Goal: Transaction & Acquisition: Purchase product/service

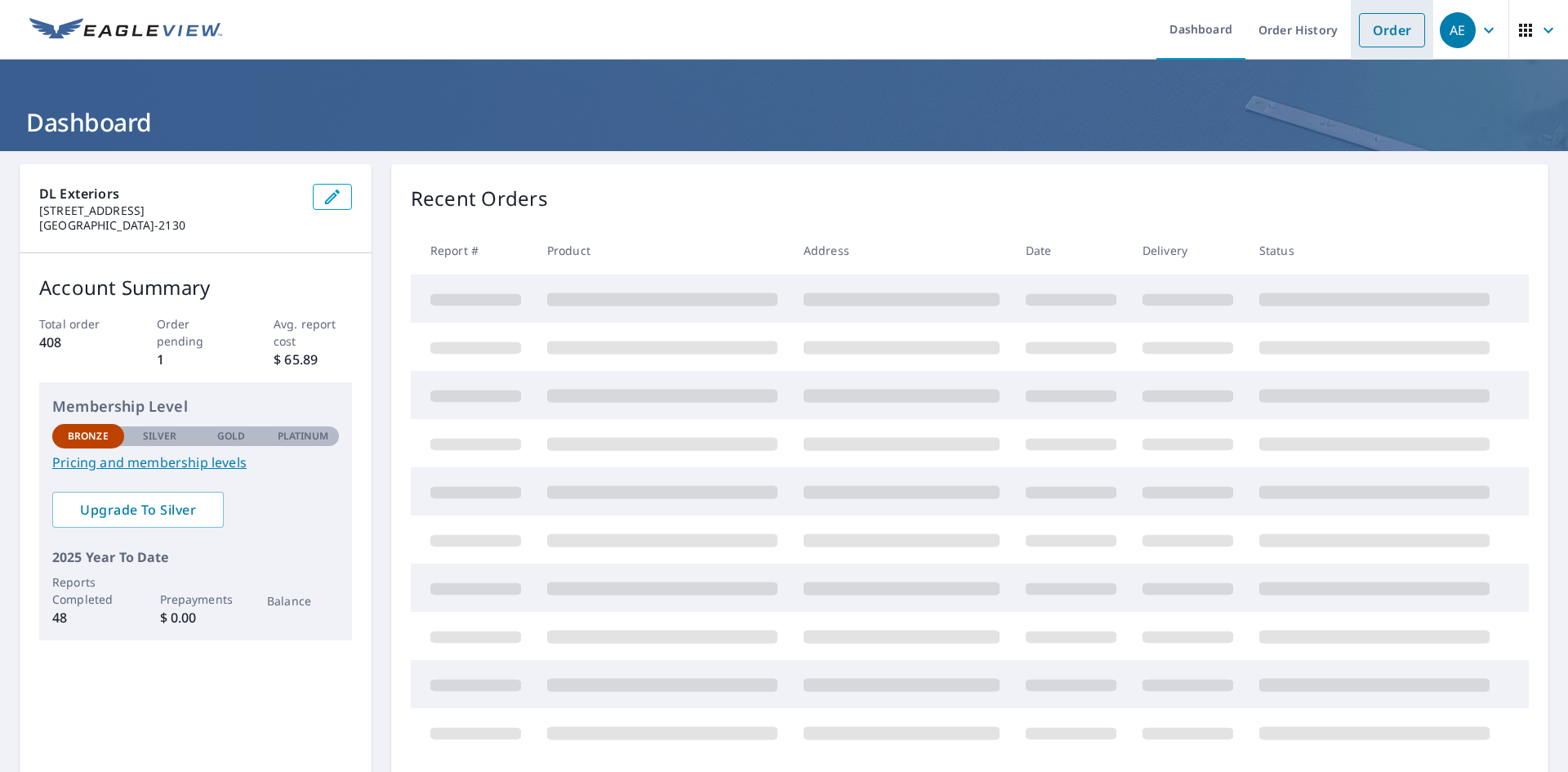
click at [1387, 34] on link "Order" at bounding box center [1392, 31] width 66 height 35
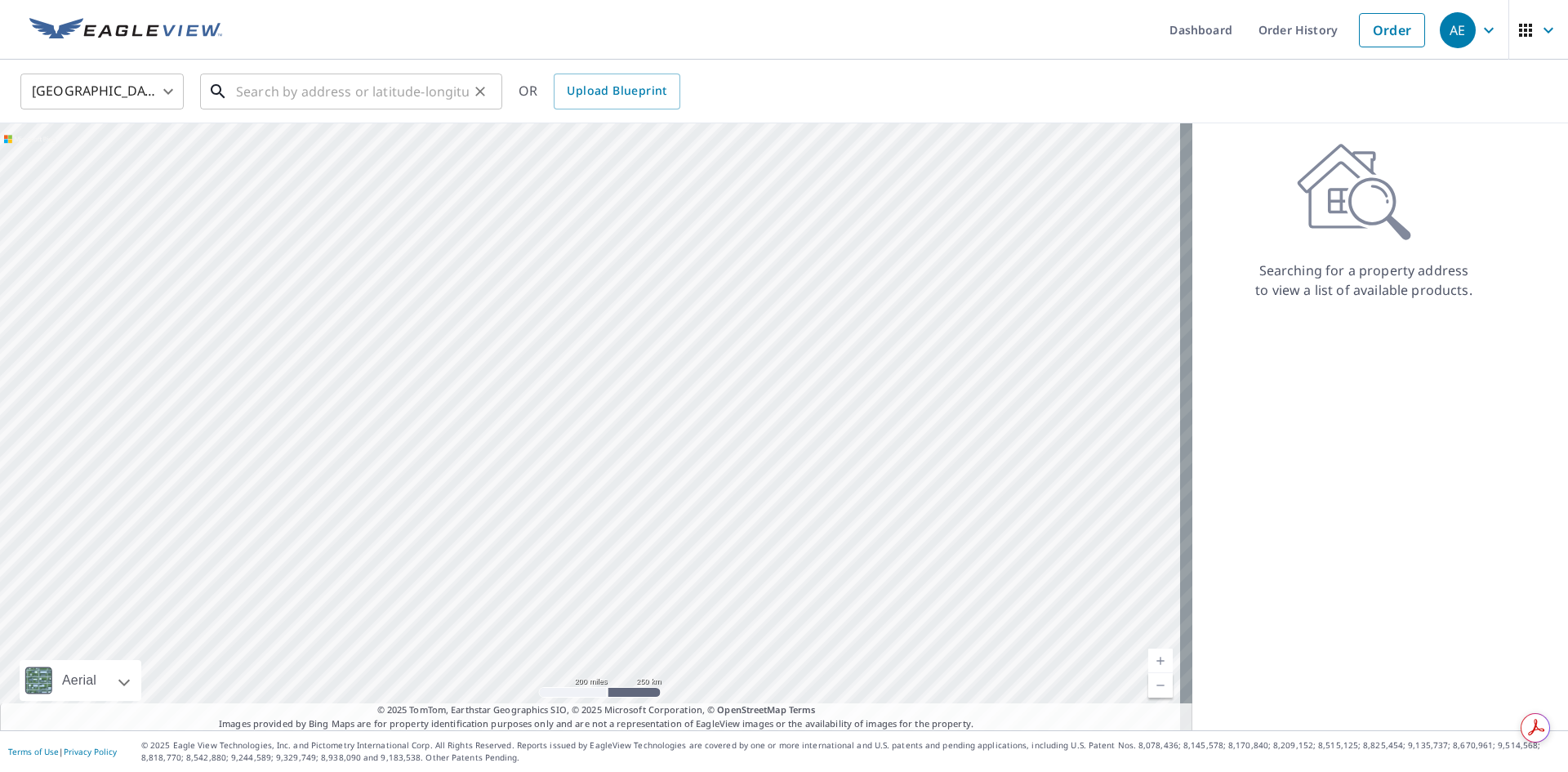
click at [396, 90] on input "text" at bounding box center [352, 91] width 232 height 45
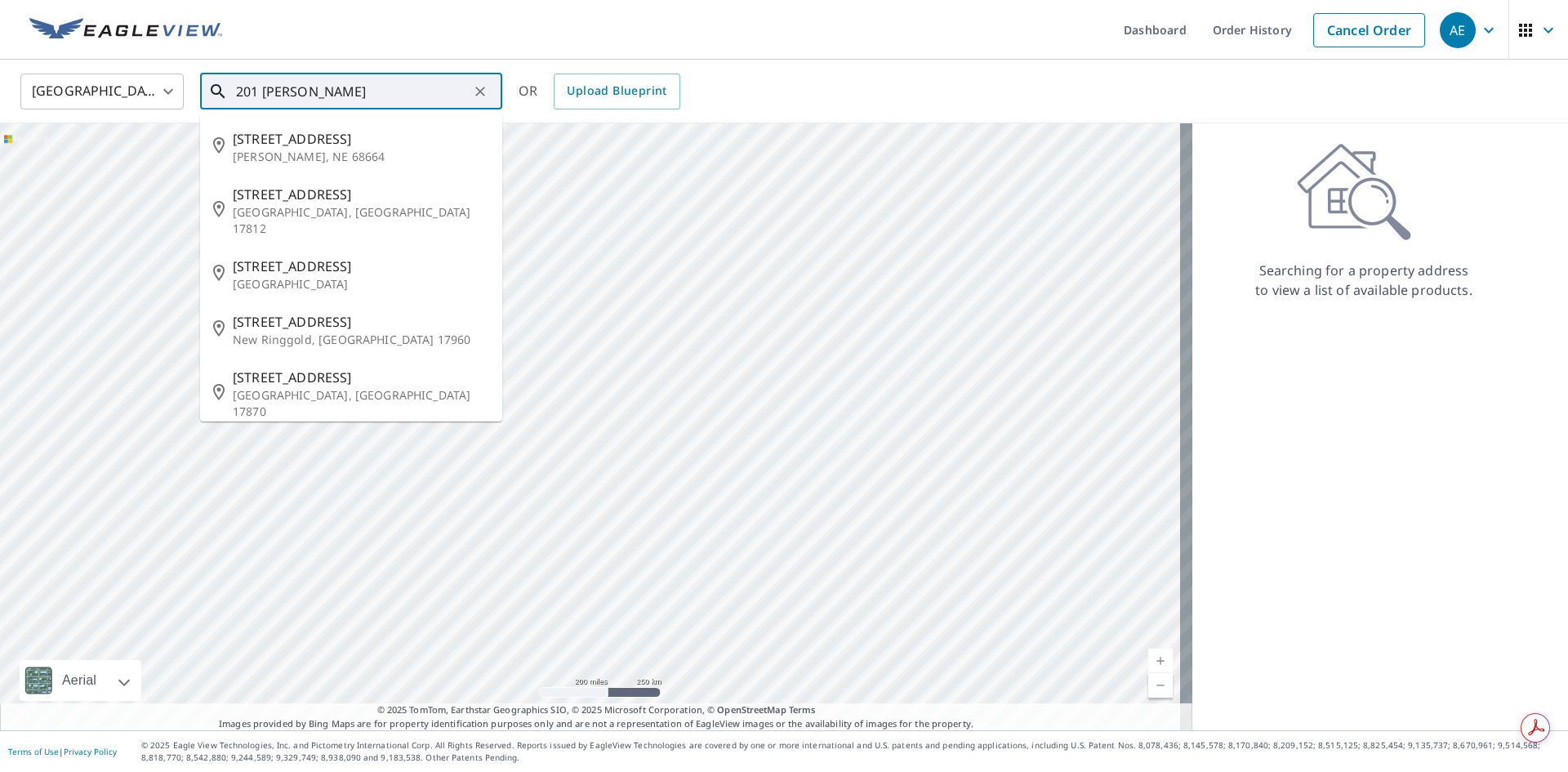
click at [316, 143] on span "[STREET_ADDRESS]" at bounding box center [360, 139] width 256 height 20
type input "[STREET_ADDRESS][PERSON_NAME]"
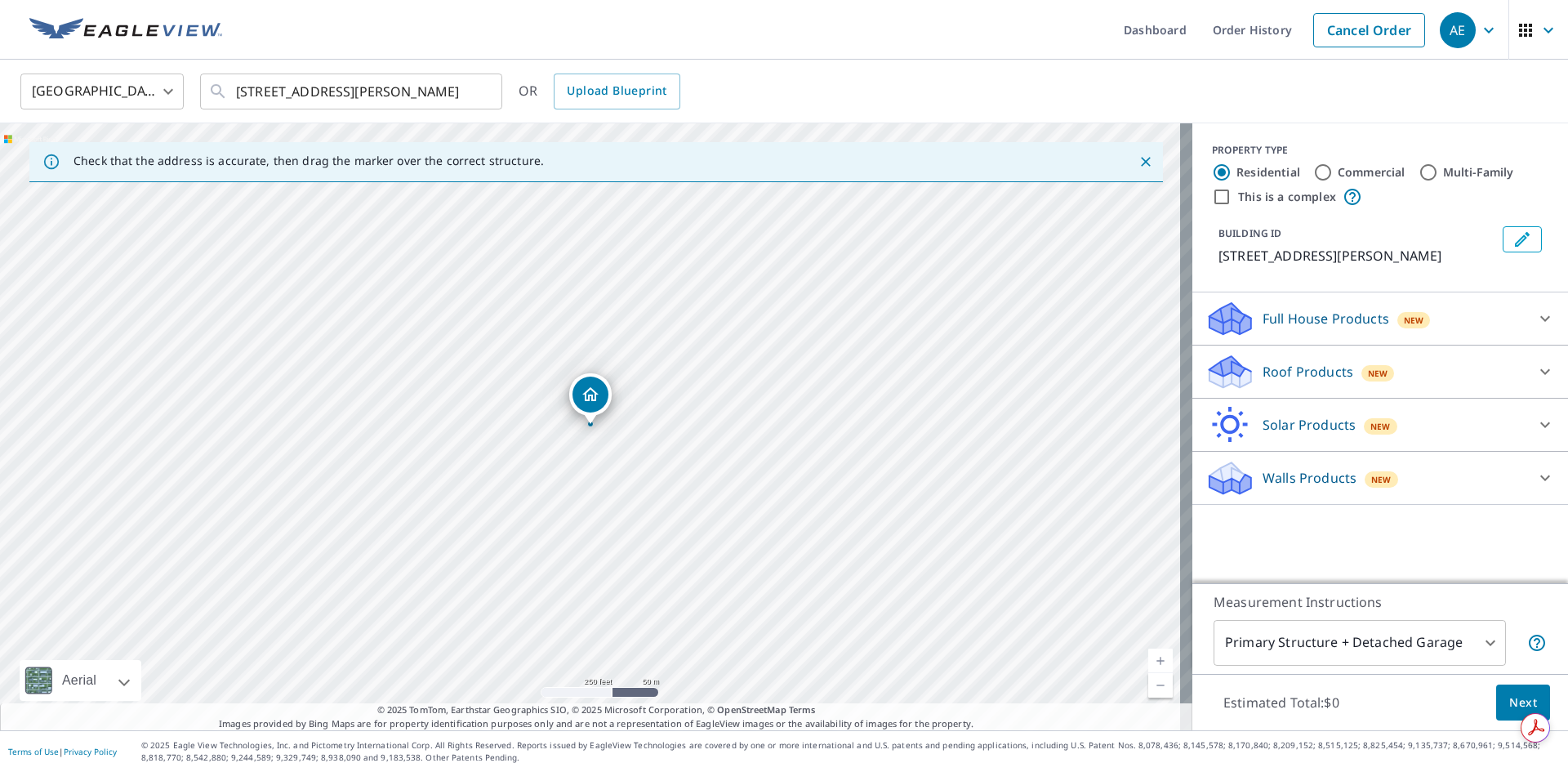
click at [1502, 189] on div "This is a complex" at bounding box center [1380, 197] width 336 height 20
click at [1138, 167] on icon "Close" at bounding box center [1146, 162] width 16 height 16
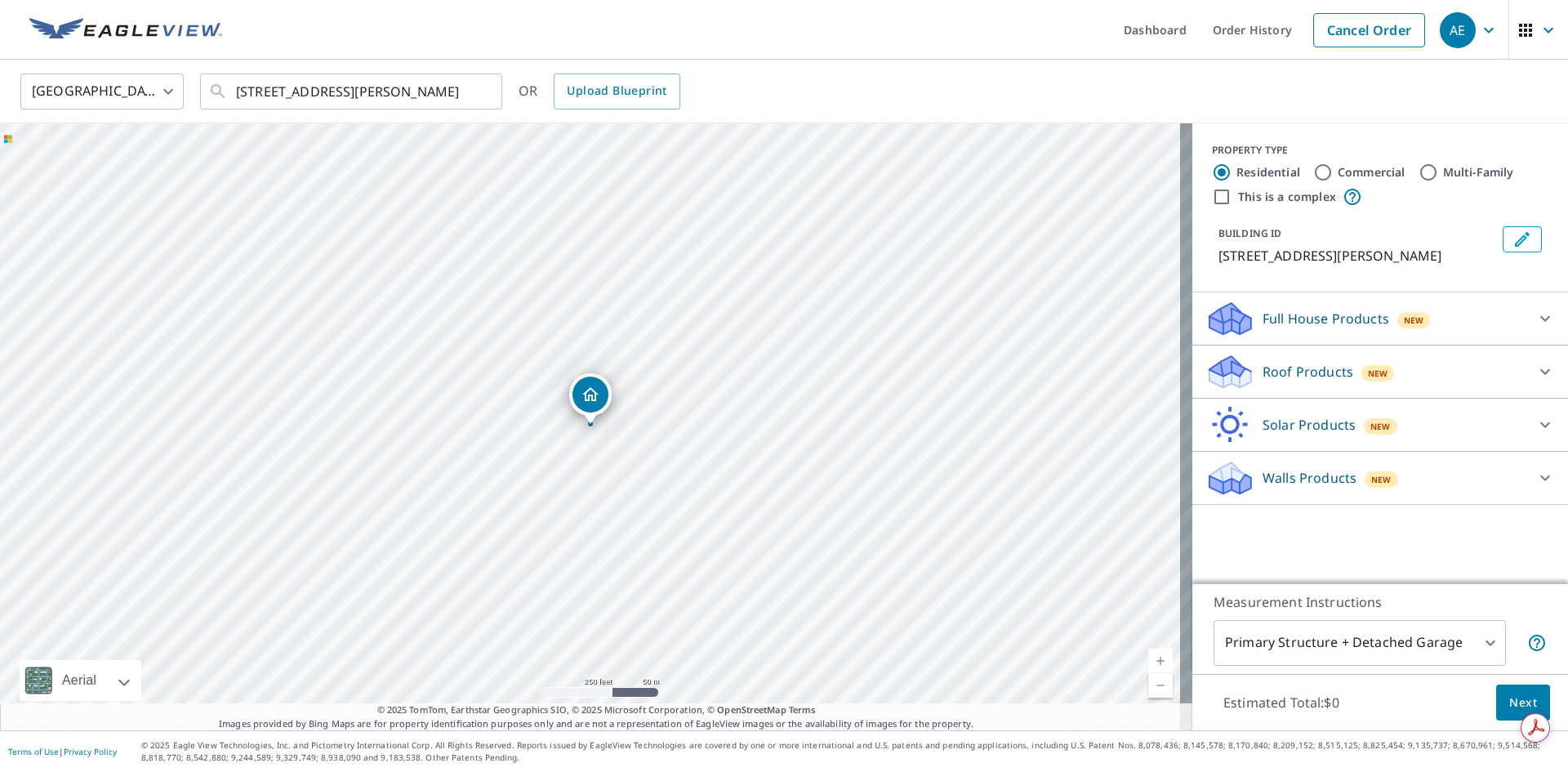
click at [1459, 311] on div "Full House Products New" at bounding box center [1365, 319] width 320 height 39
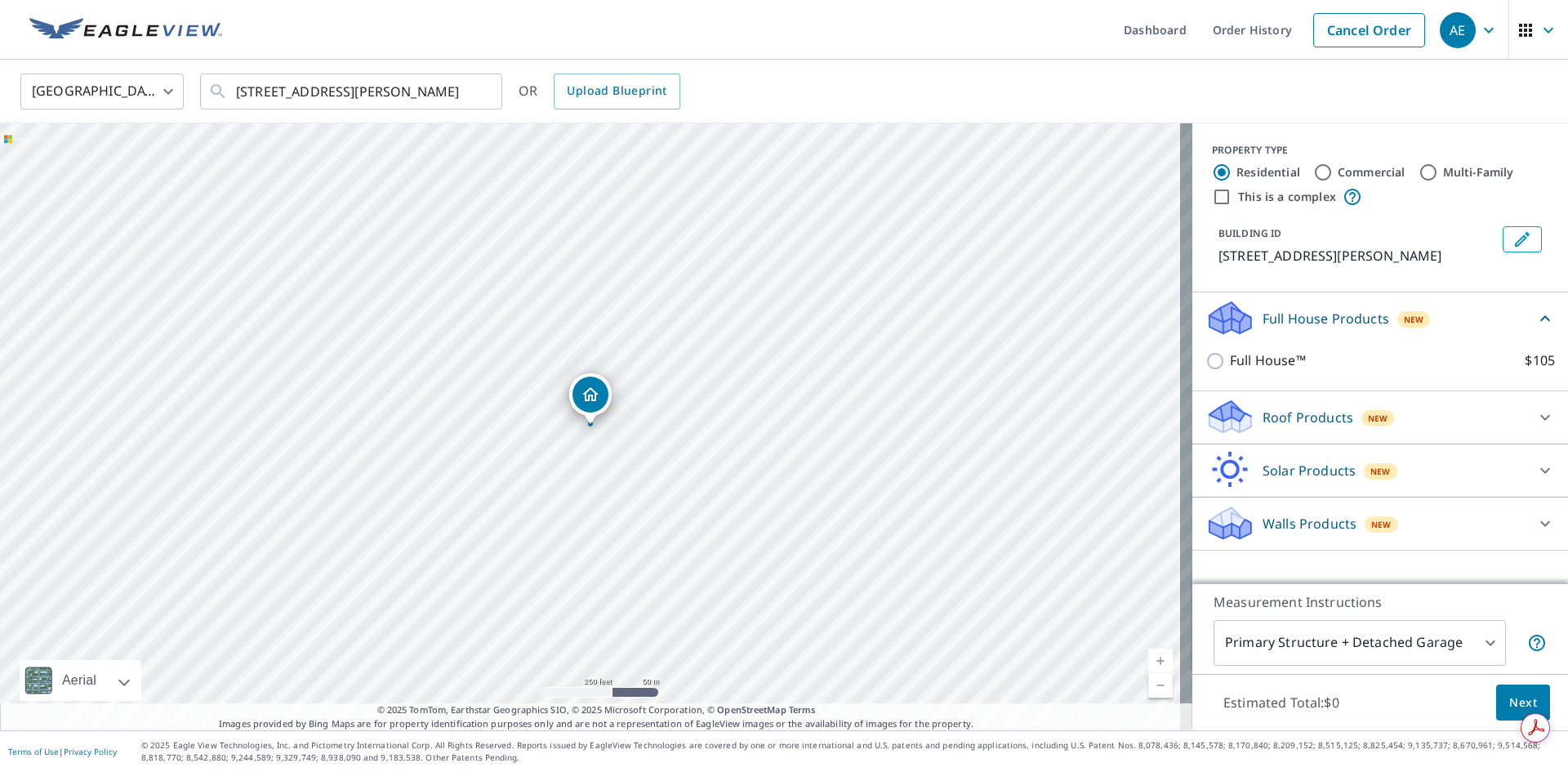
click at [1412, 405] on div "Roof Products New" at bounding box center [1365, 417] width 320 height 39
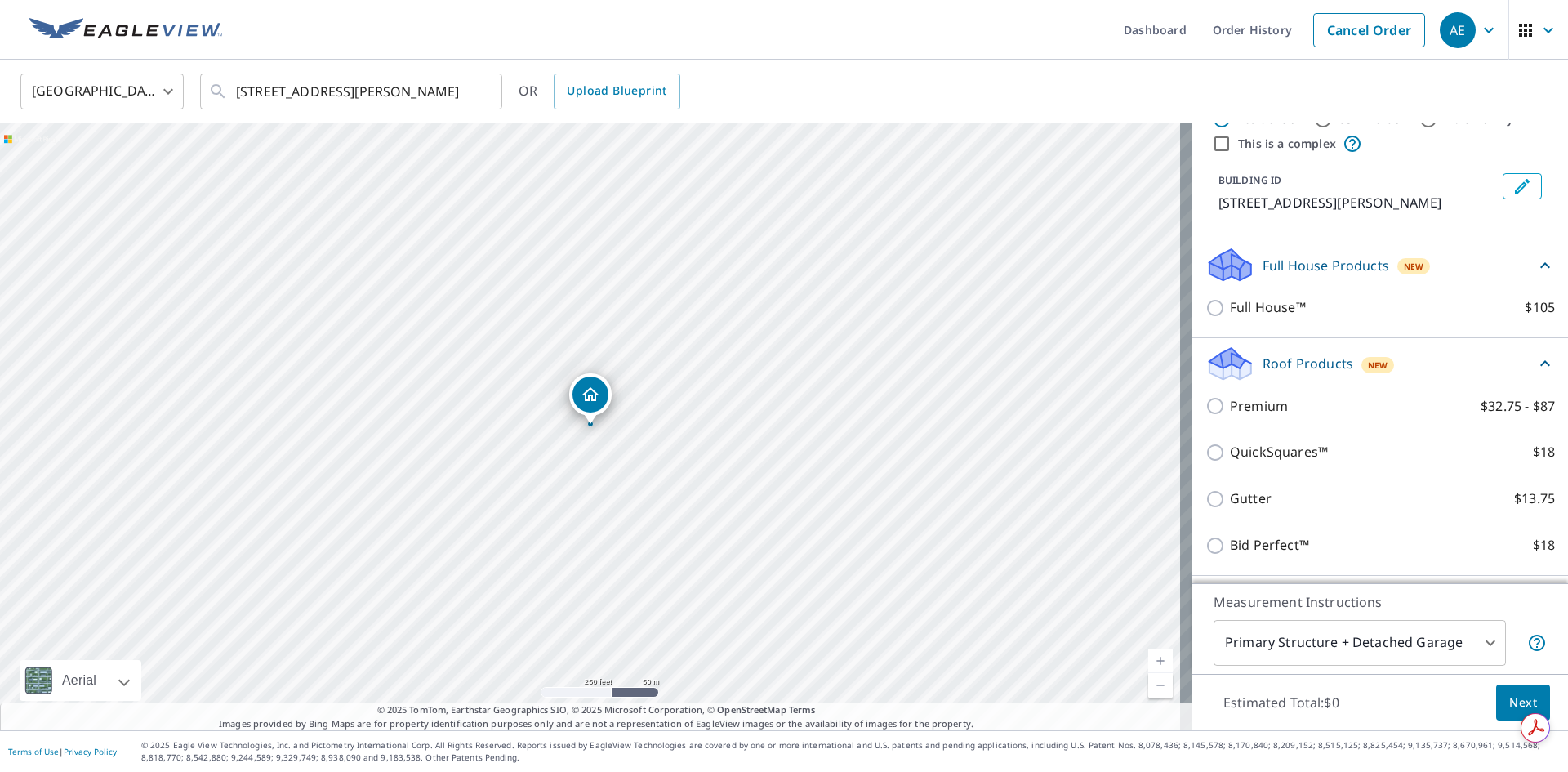
scroll to position [82, 0]
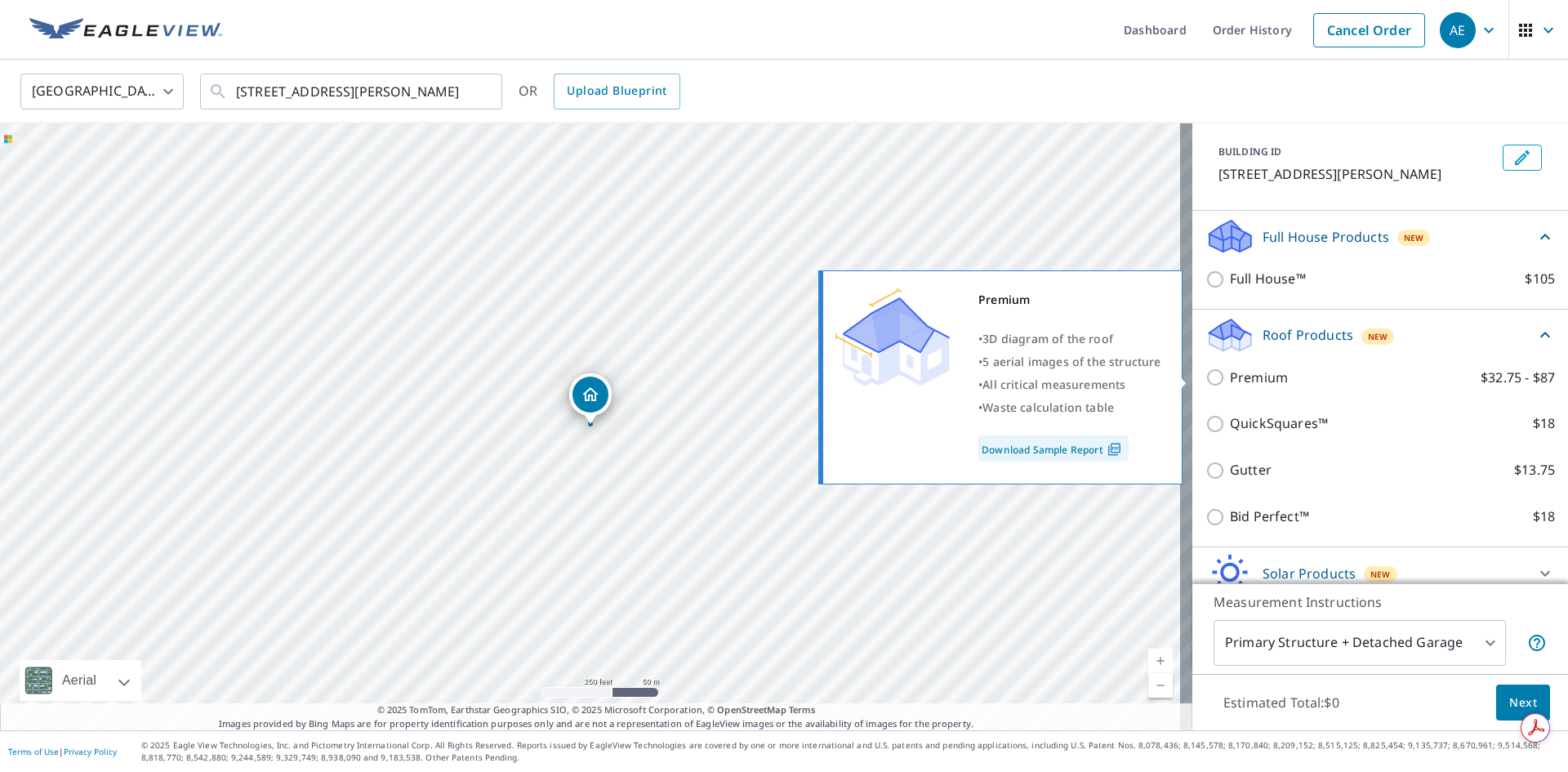
click at [1205, 368] on input "Premium $32.75 - $87" at bounding box center [1218, 378] width 25 height 20
checkbox input "true"
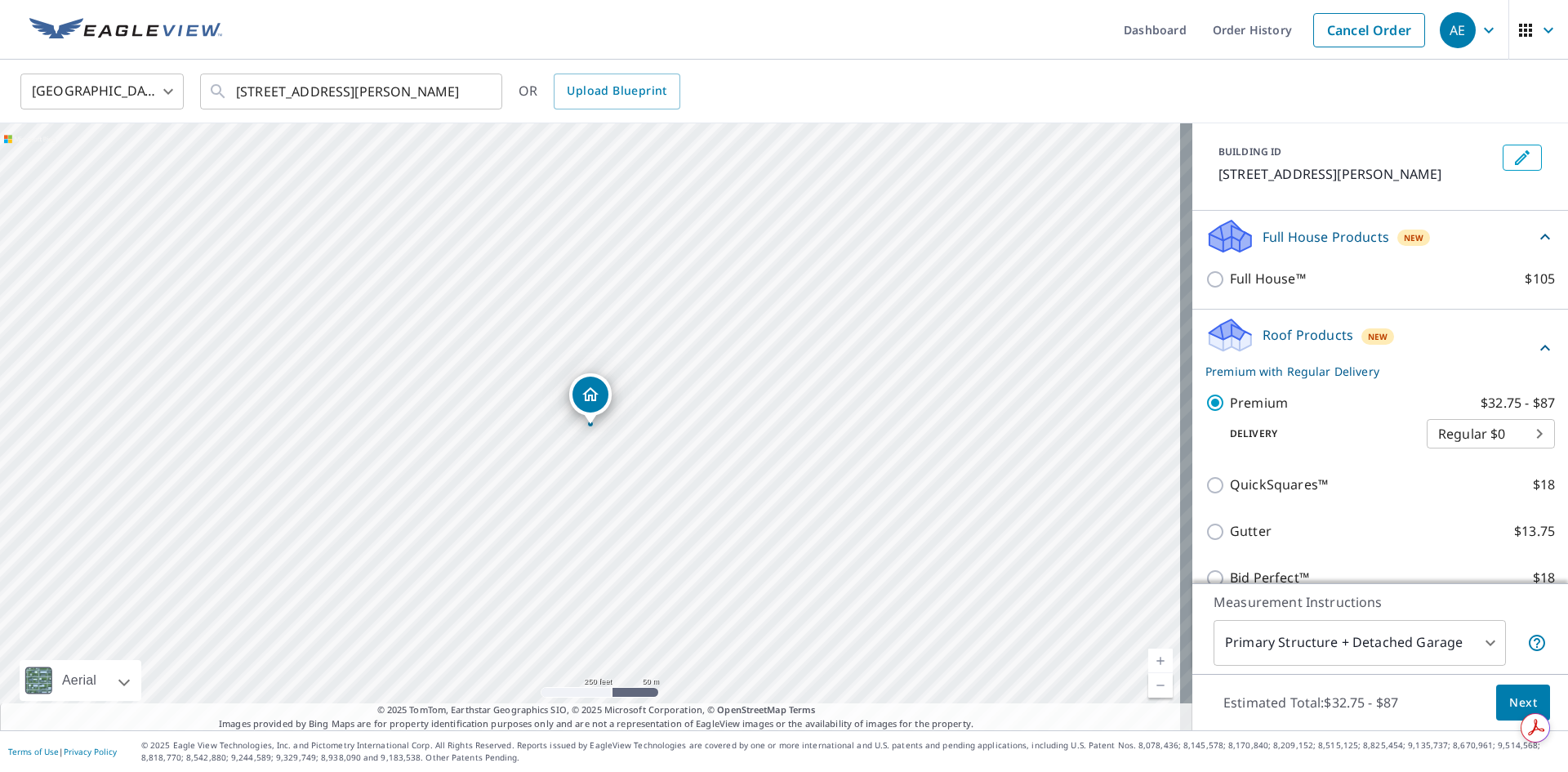
click at [1441, 132] on div "PROPERTY TYPE Residential Commercial Multi-Family This is a complex BUILDING ID…" at bounding box center [1381, 126] width 376 height 169
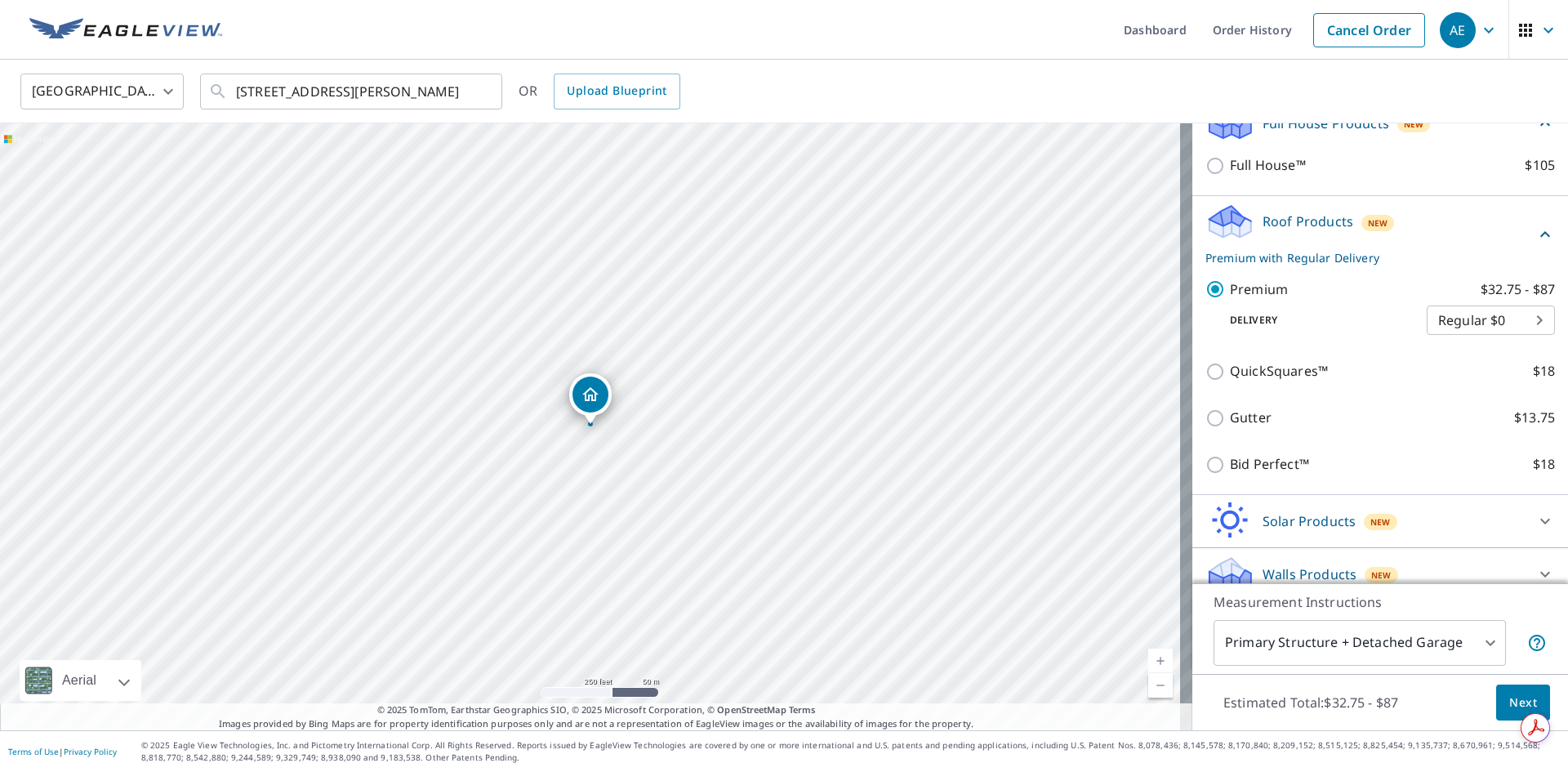
scroll to position [214, 0]
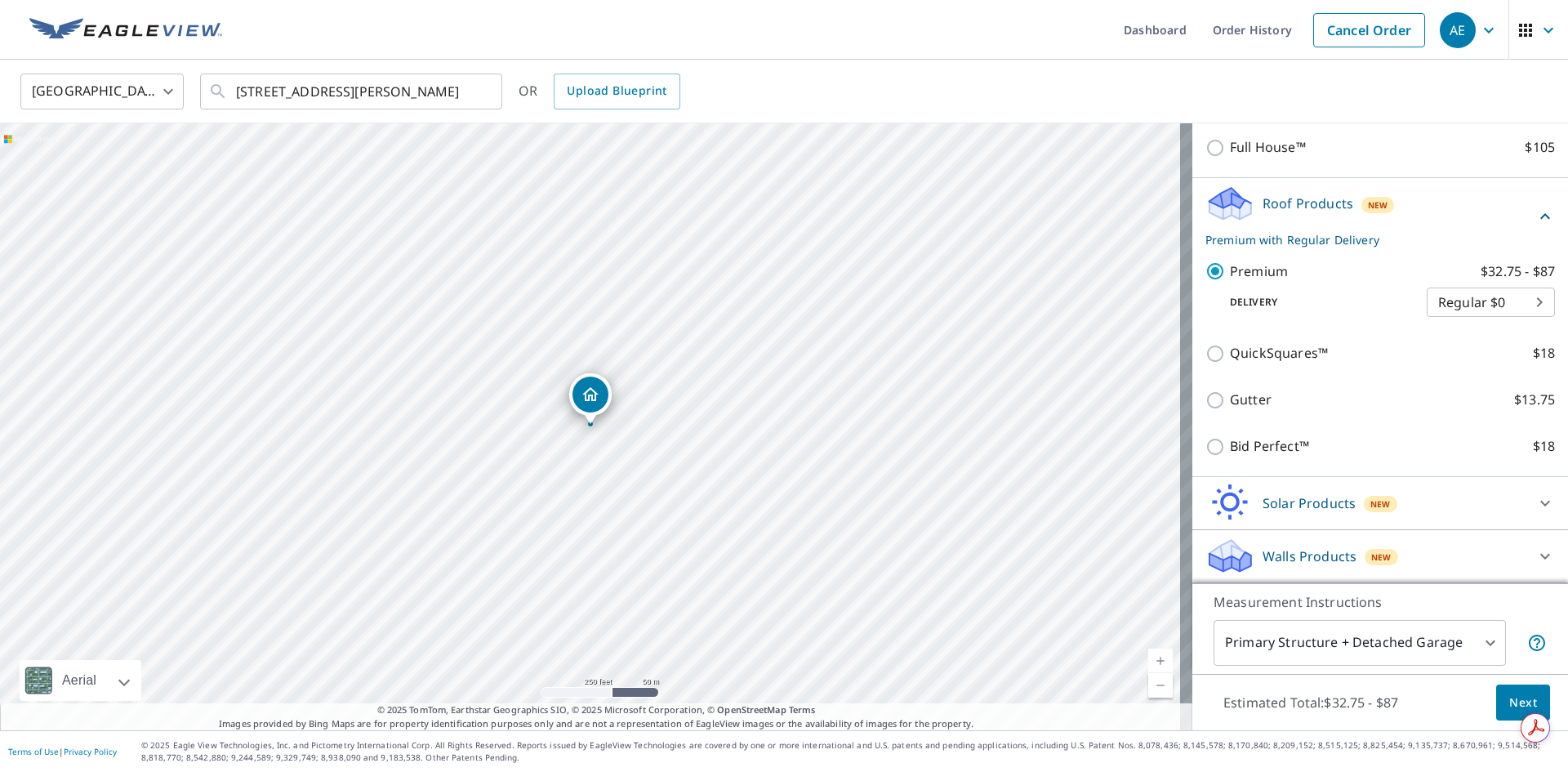
click at [1458, 641] on body "AE AE Dashboard Order History Cancel Order AE [GEOGRAPHIC_DATA] [GEOGRAPHIC_DAT…" at bounding box center [784, 386] width 1568 height 772
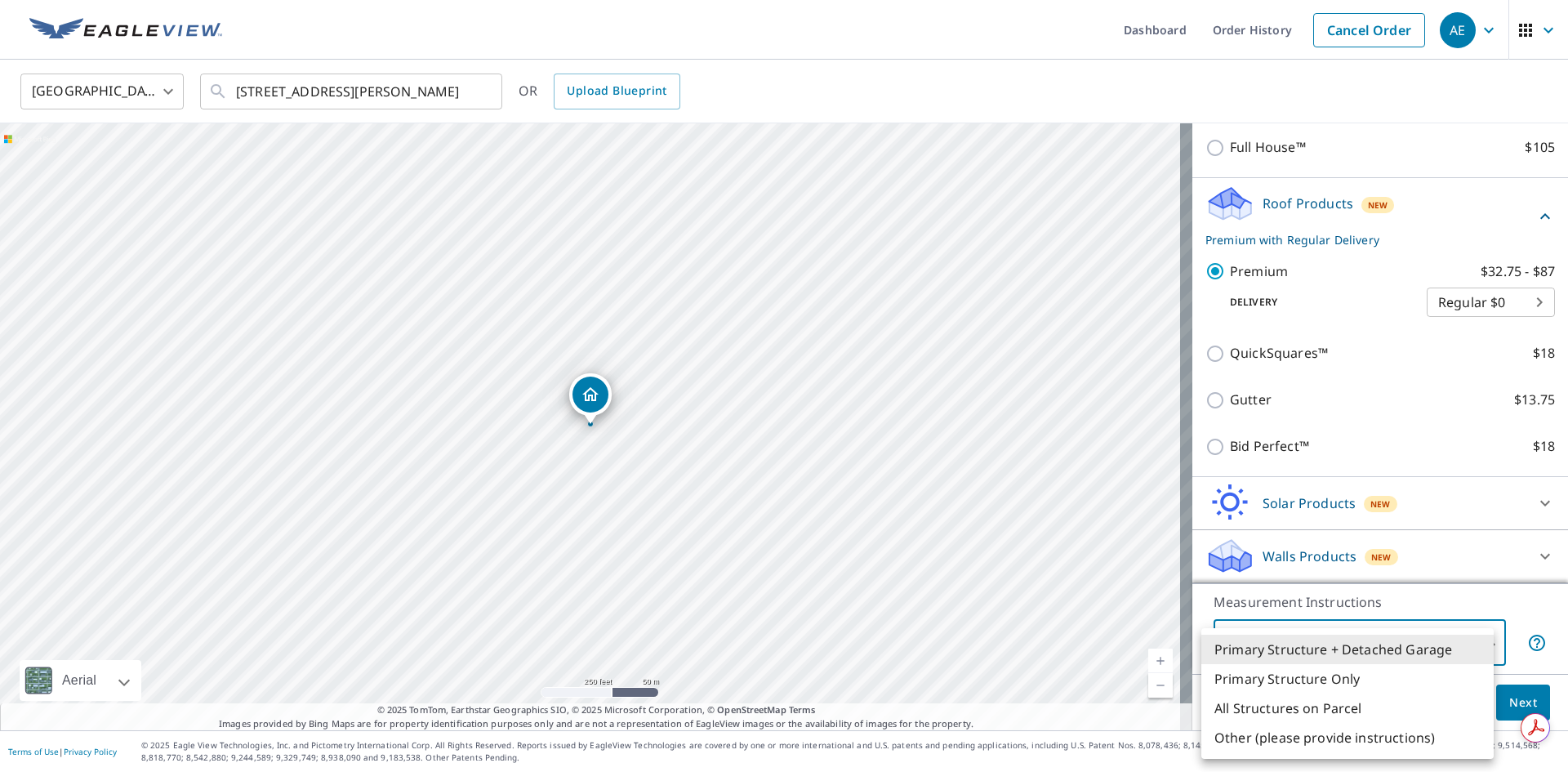
click at [1354, 684] on li "Primary Structure Only" at bounding box center [1347, 680] width 293 height 30
type input "2"
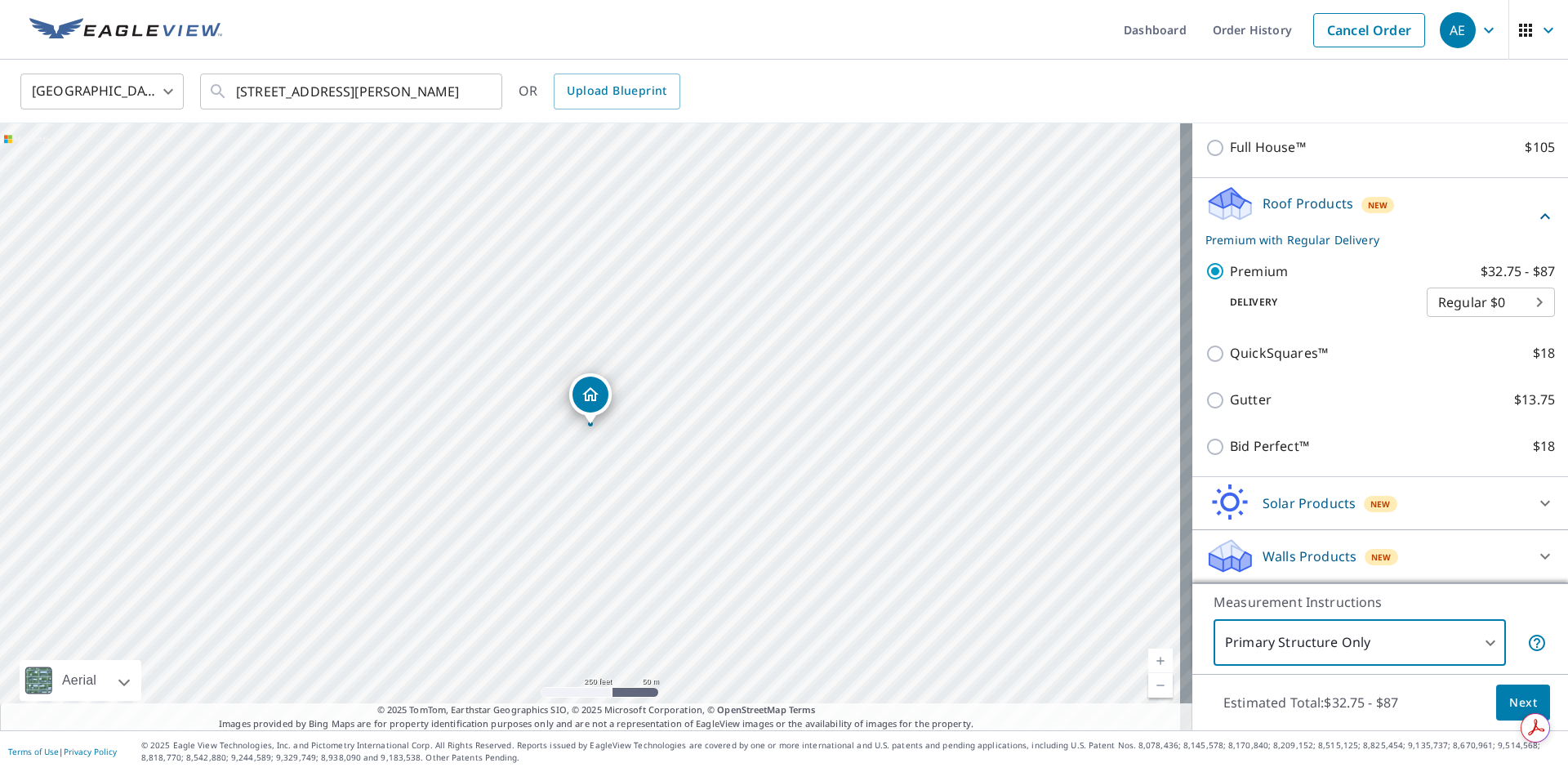
drag, startPoint x: 1295, startPoint y: 90, endPoint x: 1142, endPoint y: 119, distance: 155.7
click at [1297, 90] on div "United States [GEOGRAPHIC_DATA] ​ [STREET_ADDRESS][PERSON_NAME] ​ OR Upload Blu…" at bounding box center [778, 91] width 1541 height 39
click at [832, 31] on ul "Dashboard Order History Cancel Order" at bounding box center [832, 30] width 1201 height 59
click at [1514, 696] on span "Next" at bounding box center [1523, 703] width 28 height 21
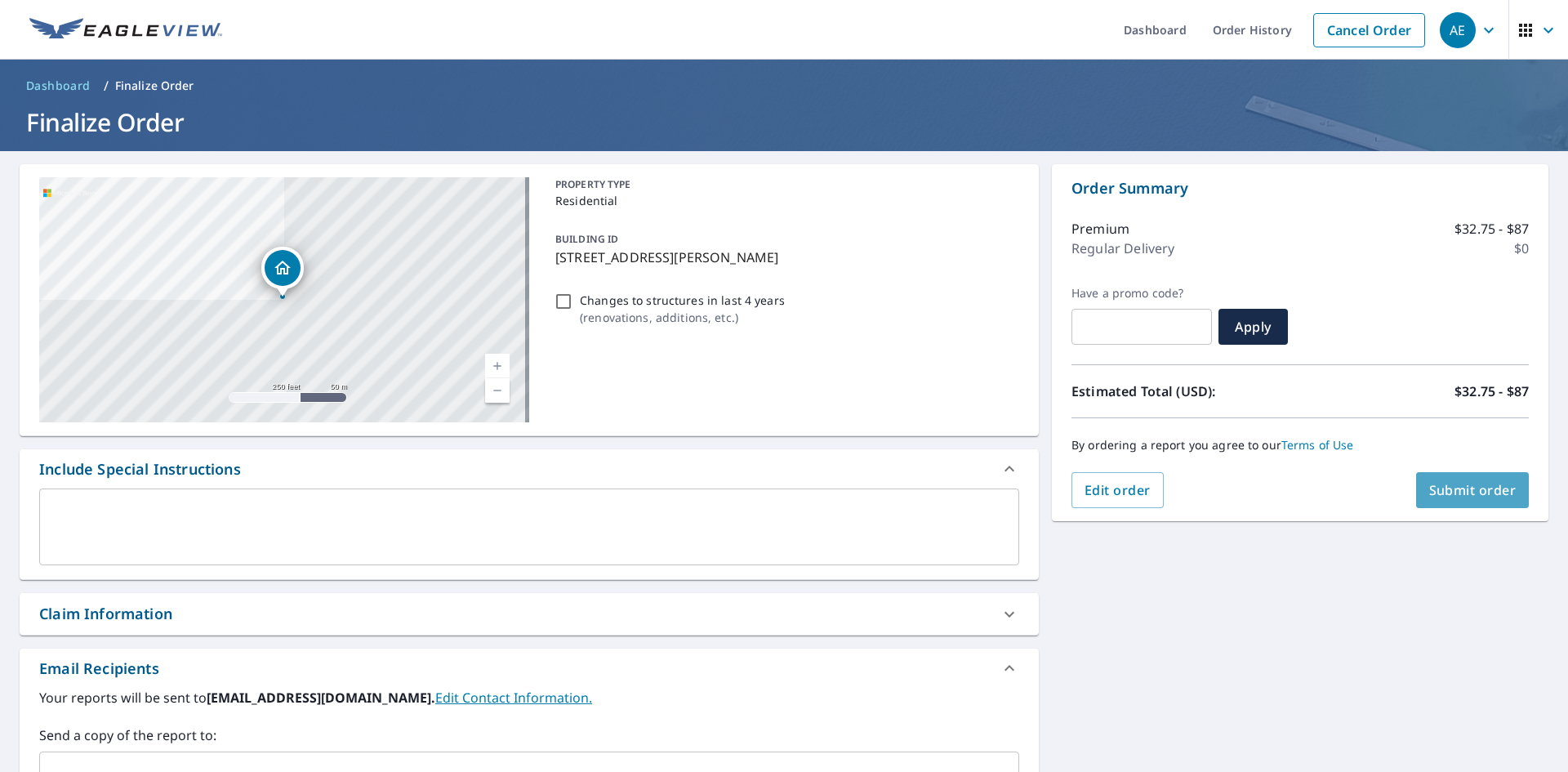
click at [1472, 479] on button "Submit order" at bounding box center [1473, 491] width 114 height 36
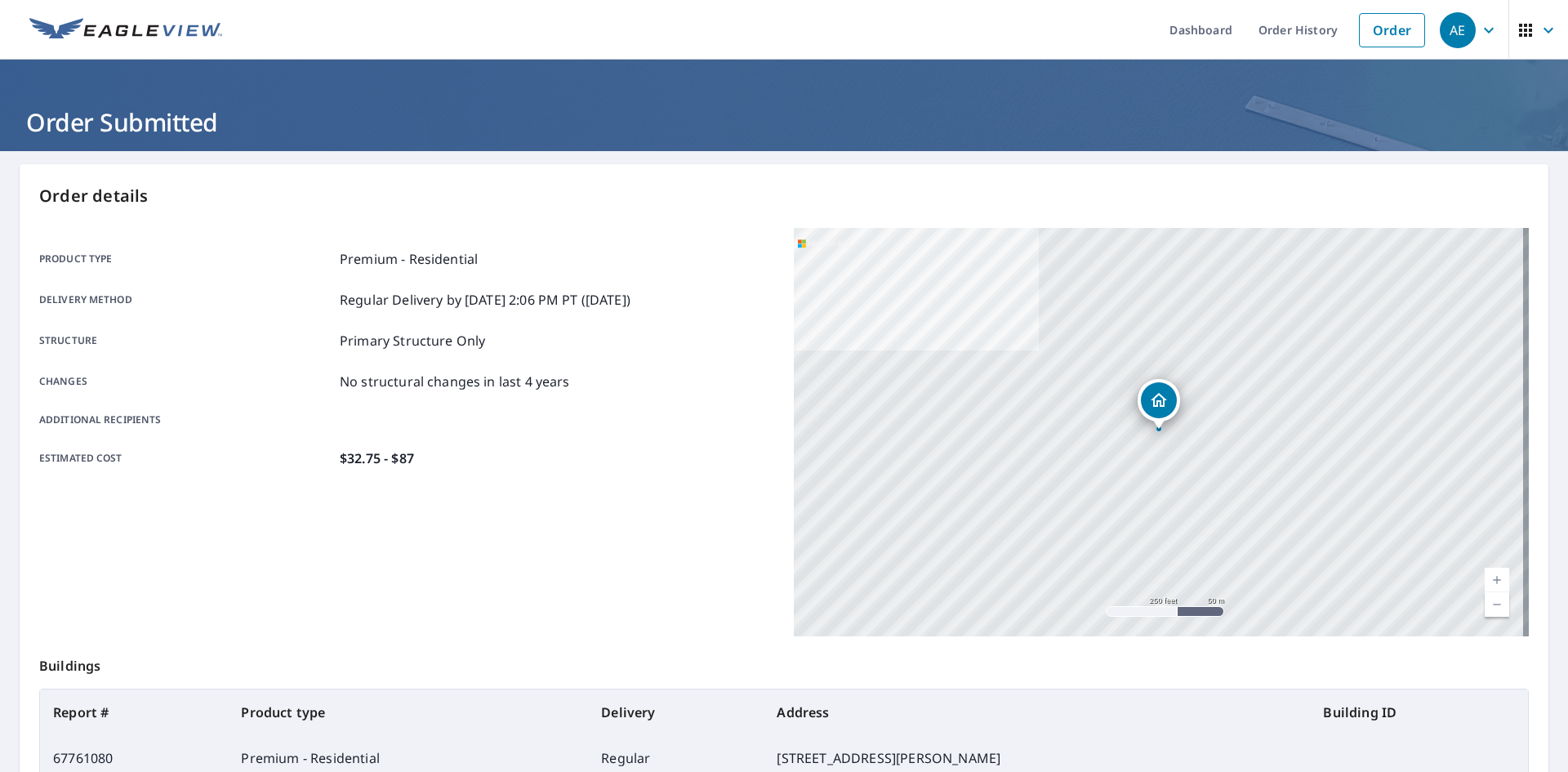
click at [974, 187] on p "Order details" at bounding box center [784, 196] width 1490 height 25
click at [650, 166] on div "Order details Product type Premium - Residential Delivery method Regular Delive…" at bounding box center [784, 535] width 1529 height 743
